Goal: Transaction & Acquisition: Purchase product/service

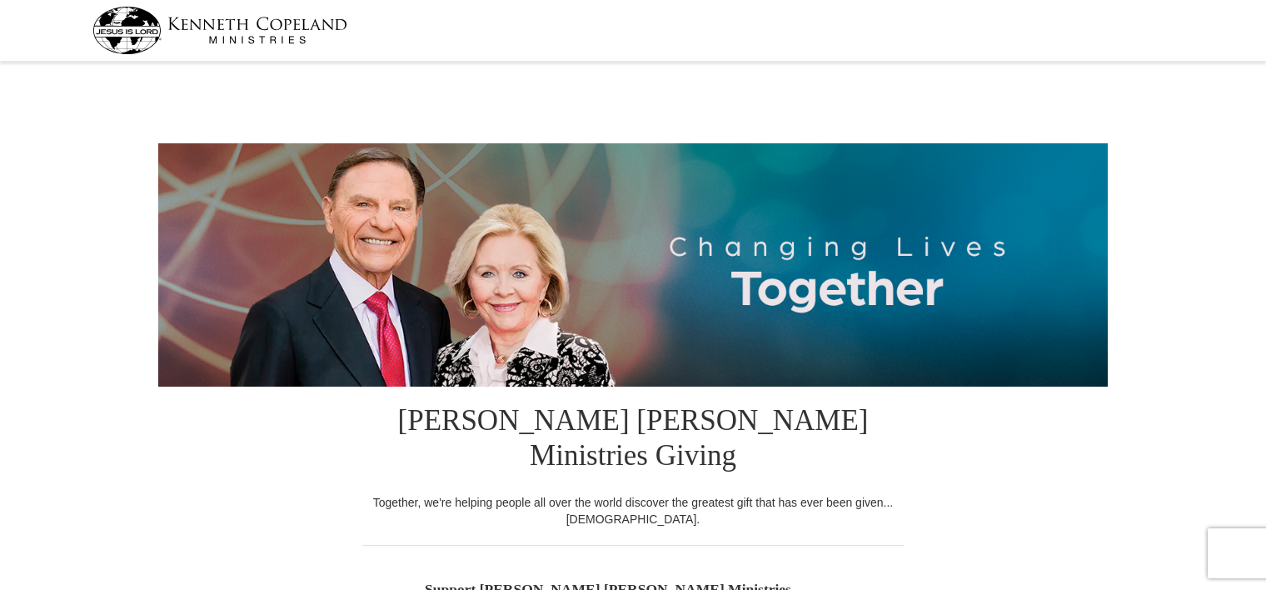
select select "VA"
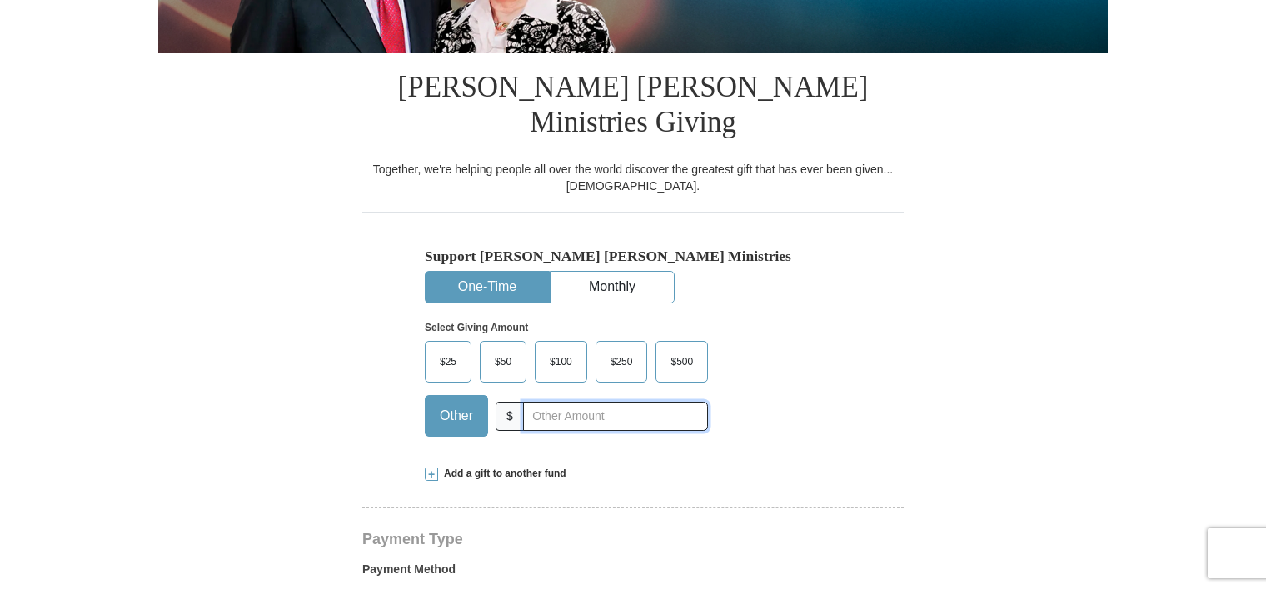
click at [549, 401] on input "text" at bounding box center [615, 415] width 185 height 29
type input "10.00"
click at [808, 406] on div "Select Giving Amount Amount must be a valid number The total gift cannot be les…" at bounding box center [633, 376] width 416 height 146
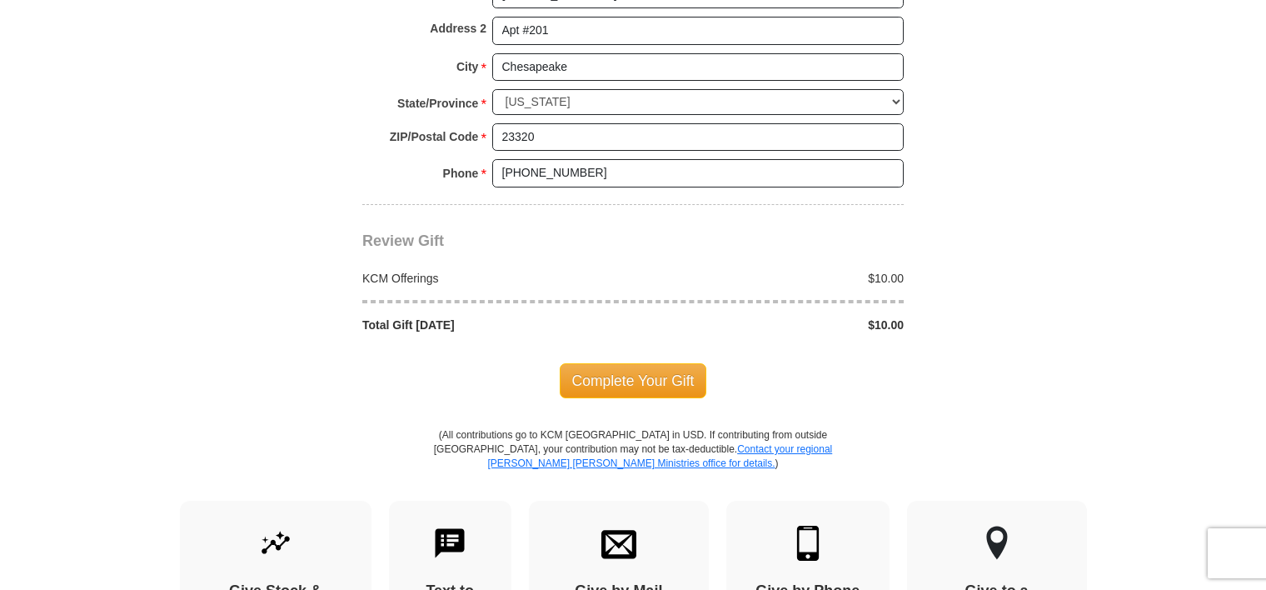
scroll to position [1416, 0]
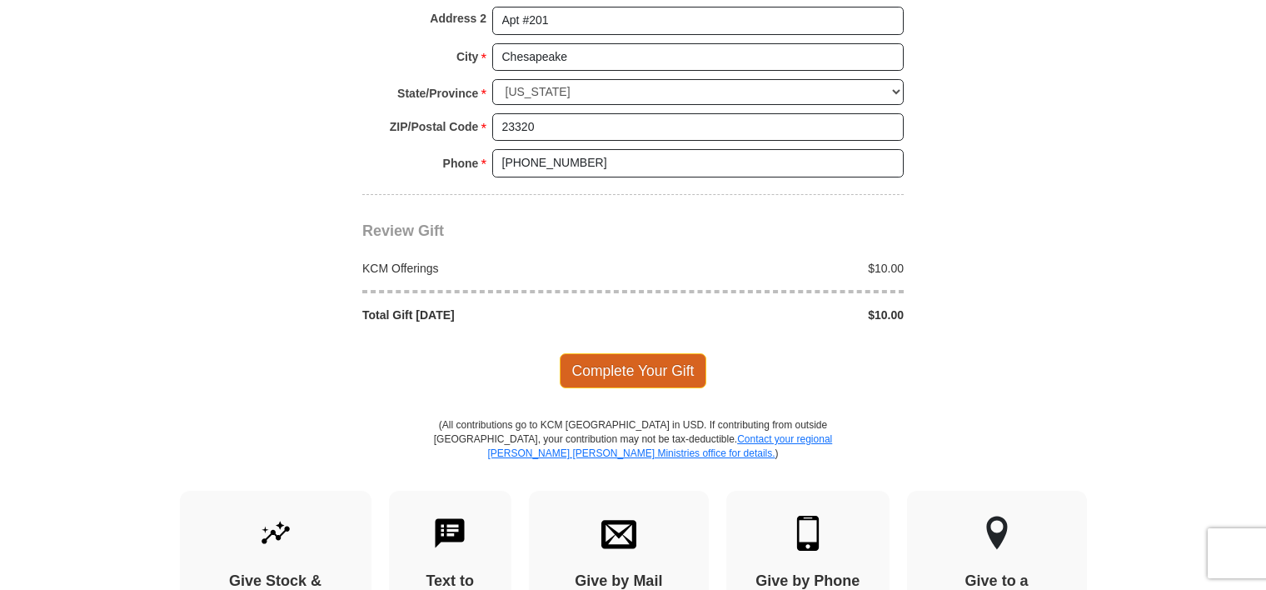
click at [650, 353] on span "Complete Your Gift" at bounding box center [633, 370] width 147 height 35
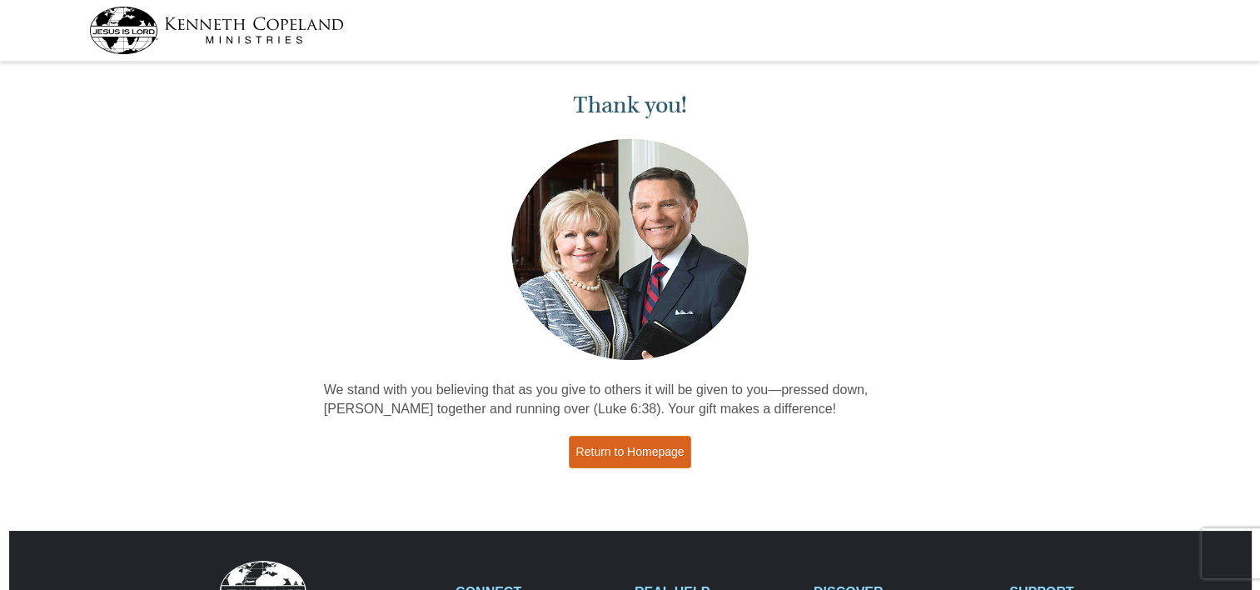
click at [617, 437] on link "Return to Homepage" at bounding box center [630, 452] width 123 height 32
